Goal: Task Accomplishment & Management: Use online tool/utility

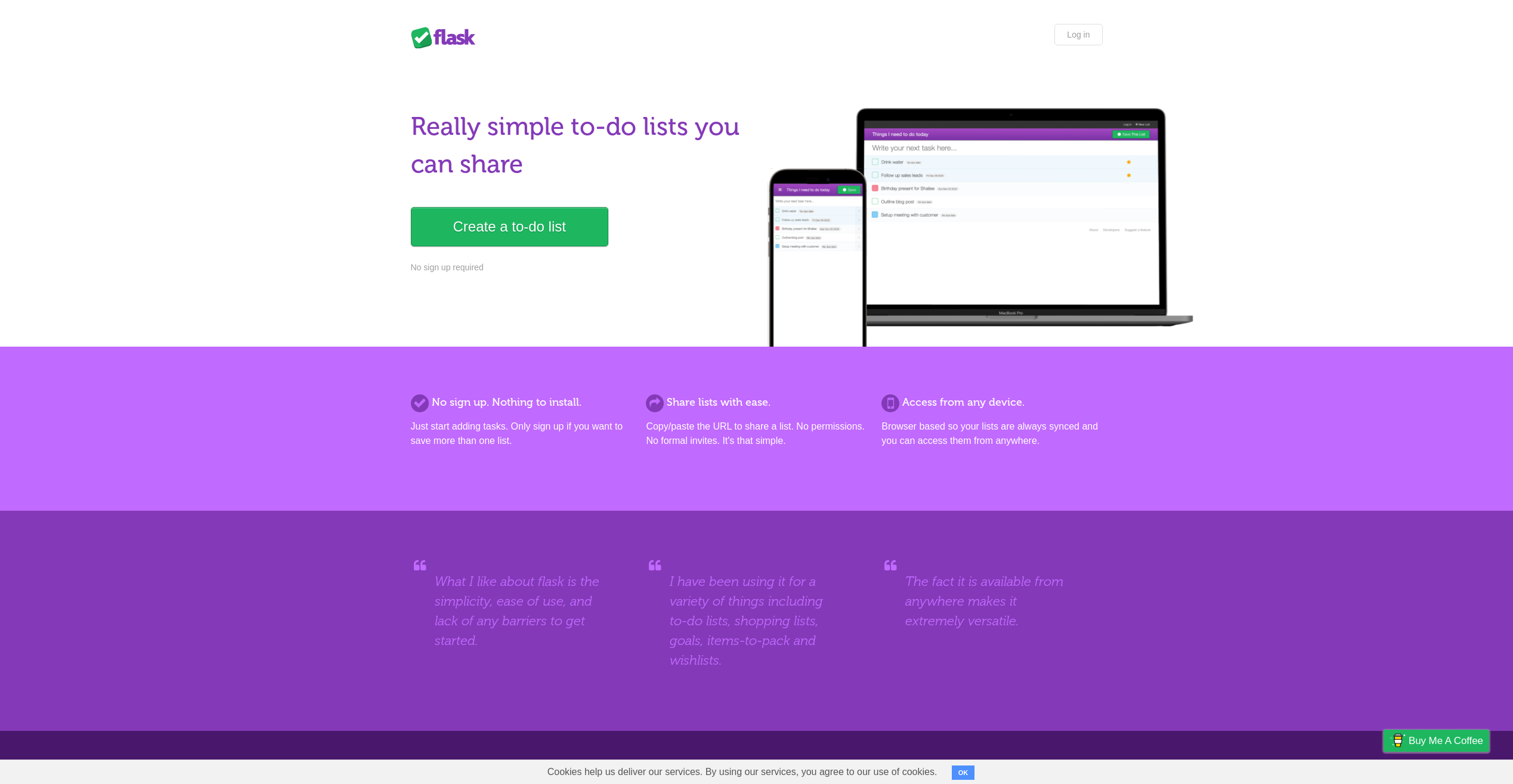
drag, startPoint x: 447, startPoint y: 268, endPoint x: 443, endPoint y: 256, distance: 12.6
click at [446, 268] on p "No sign up required" at bounding box center [580, 268] width 339 height 13
drag, startPoint x: 458, startPoint y: 404, endPoint x: 562, endPoint y: 408, distance: 104.1
click at [560, 408] on h2 "No sign up. Nothing to install." at bounding box center [521, 402] width 221 height 16
drag, startPoint x: 562, startPoint y: 408, endPoint x: 648, endPoint y: 613, distance: 222.3
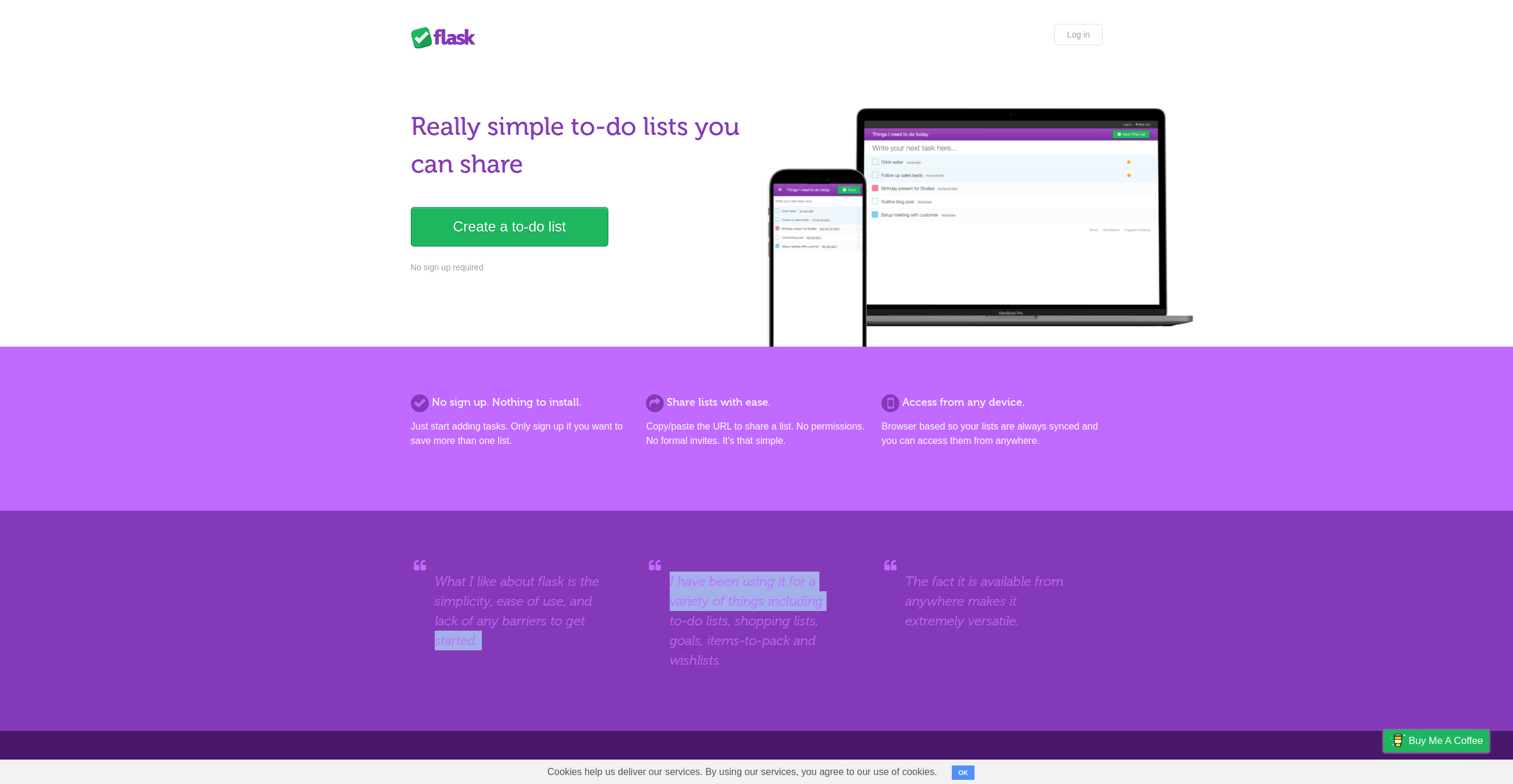
click at [648, 613] on div "What I like about flask is the simplicity, ease of use, and lack of any barrier…" at bounding box center [756, 621] width 715 height 124
click at [1303, 521] on div "What I like about flask is the simplicity, ease of use, and lack of any barrier…" at bounding box center [756, 621] width 1513 height 220
click at [959, 777] on button "OK" at bounding box center [963, 773] width 23 height 14
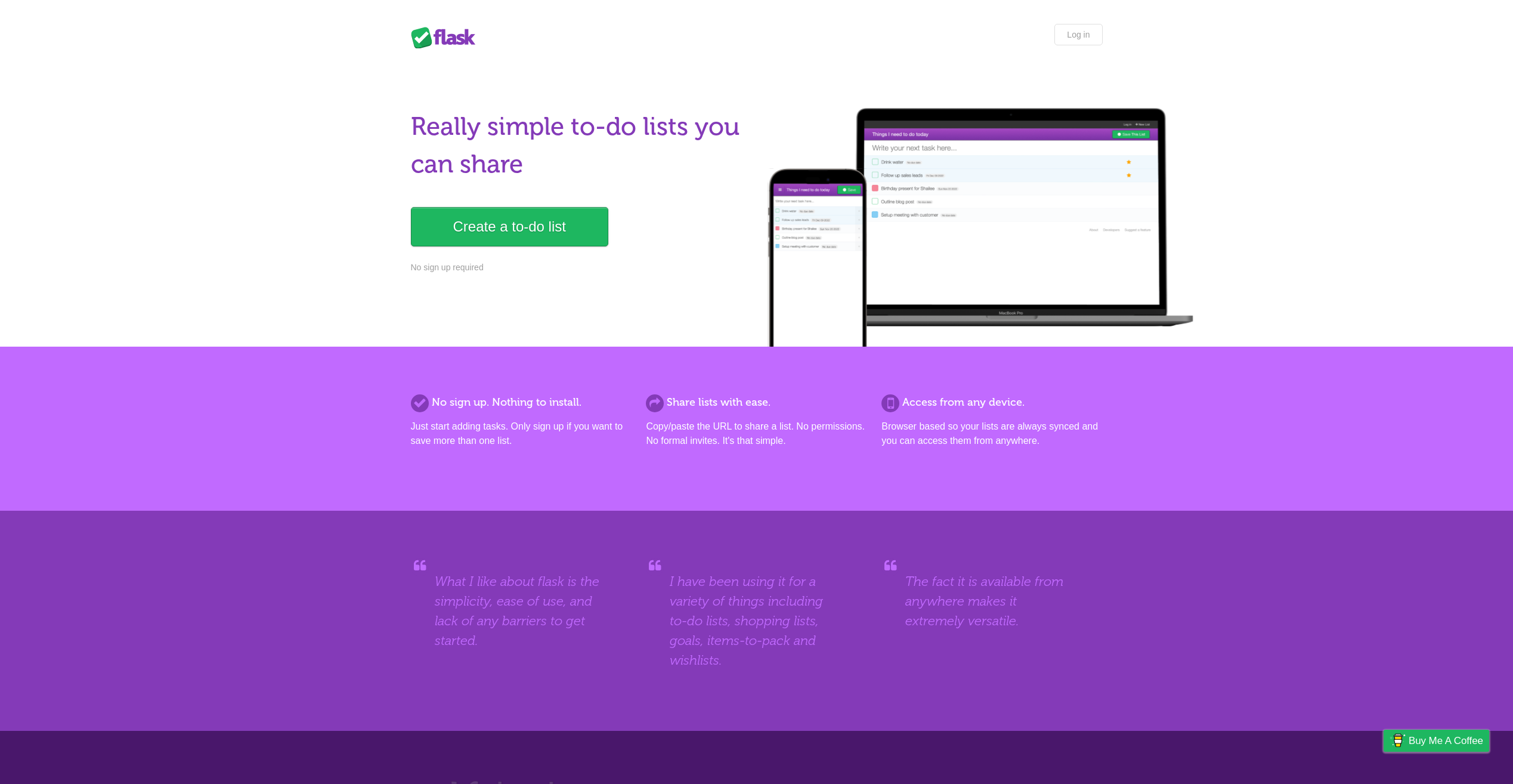
click at [1083, 53] on body "Flask Lists Log in Really simple to-do lists you can share Create a to-do list …" at bounding box center [756, 471] width 1513 height 944
click at [1067, 36] on link "Log in" at bounding box center [1078, 34] width 48 height 22
